Goal: Task Accomplishment & Management: Manage account settings

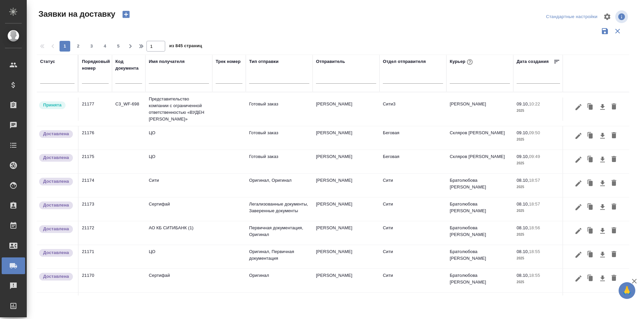
click at [93, 83] on input "text" at bounding box center [95, 78] width 27 height 9
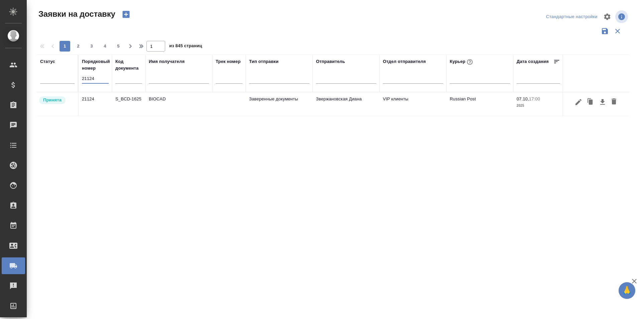
click at [96, 80] on input "21124" at bounding box center [95, 78] width 27 height 9
type input "21167"
click at [577, 105] on icon "button" at bounding box center [578, 102] width 6 height 6
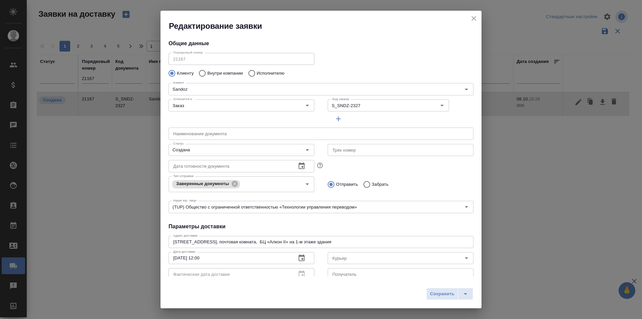
type input "Козлова [PERSON_NAME]"
type input "[PHONE_NUMBER]"
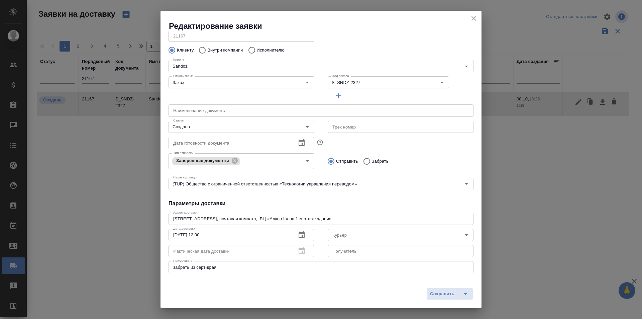
scroll to position [33, 0]
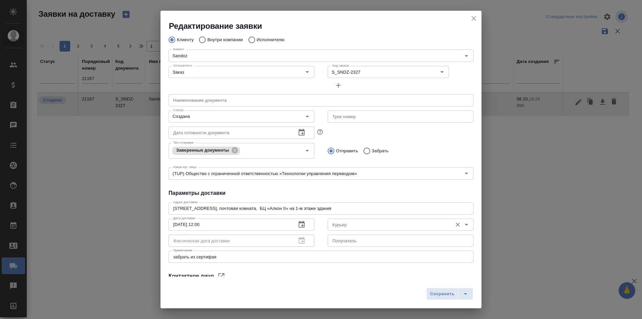
click at [338, 221] on input "Курьер" at bounding box center [389, 224] width 119 height 8
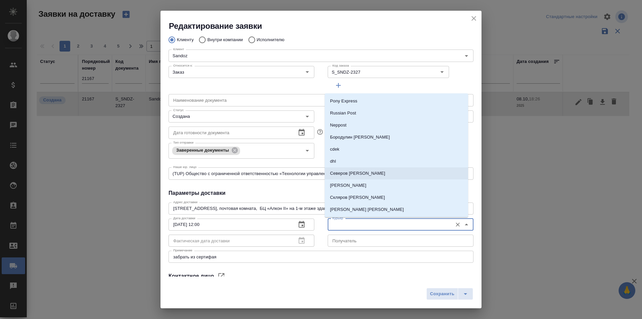
drag, startPoint x: 350, startPoint y: 176, endPoint x: 339, endPoint y: 174, distance: 11.8
click at [350, 175] on p "Северов [PERSON_NAME]" at bounding box center [357, 173] width 55 height 7
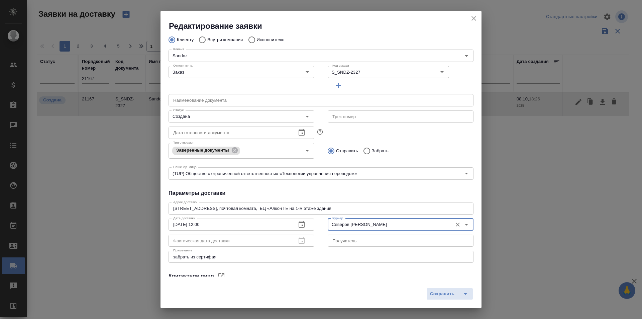
click at [300, 192] on h4 "Параметры доставки" at bounding box center [321, 193] width 305 height 8
click at [381, 221] on input "Северов [PERSON_NAME]" at bounding box center [389, 224] width 119 height 8
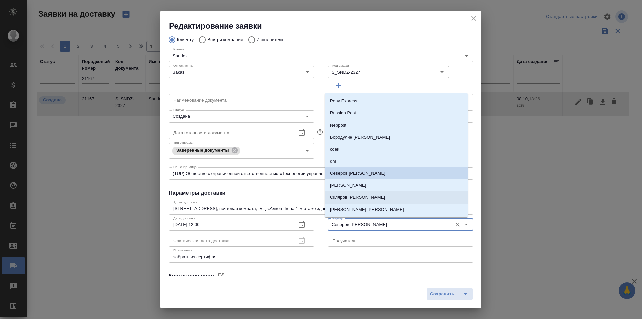
click at [367, 198] on p "Скляров [PERSON_NAME]" at bounding box center [357, 197] width 55 height 7
type input "Скляров [PERSON_NAME]"
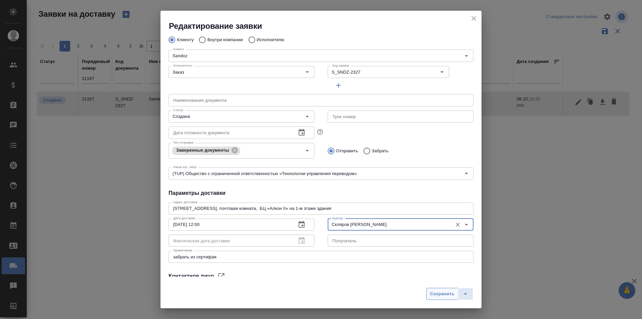
click at [443, 297] on span "Сохранить" at bounding box center [442, 294] width 24 height 8
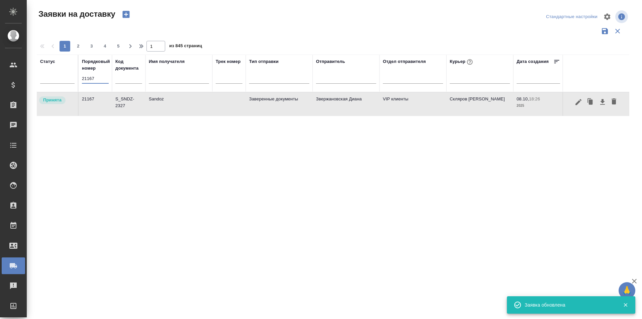
click at [105, 81] on input "21167" at bounding box center [95, 78] width 27 height 9
